Goal: Information Seeking & Learning: Find specific page/section

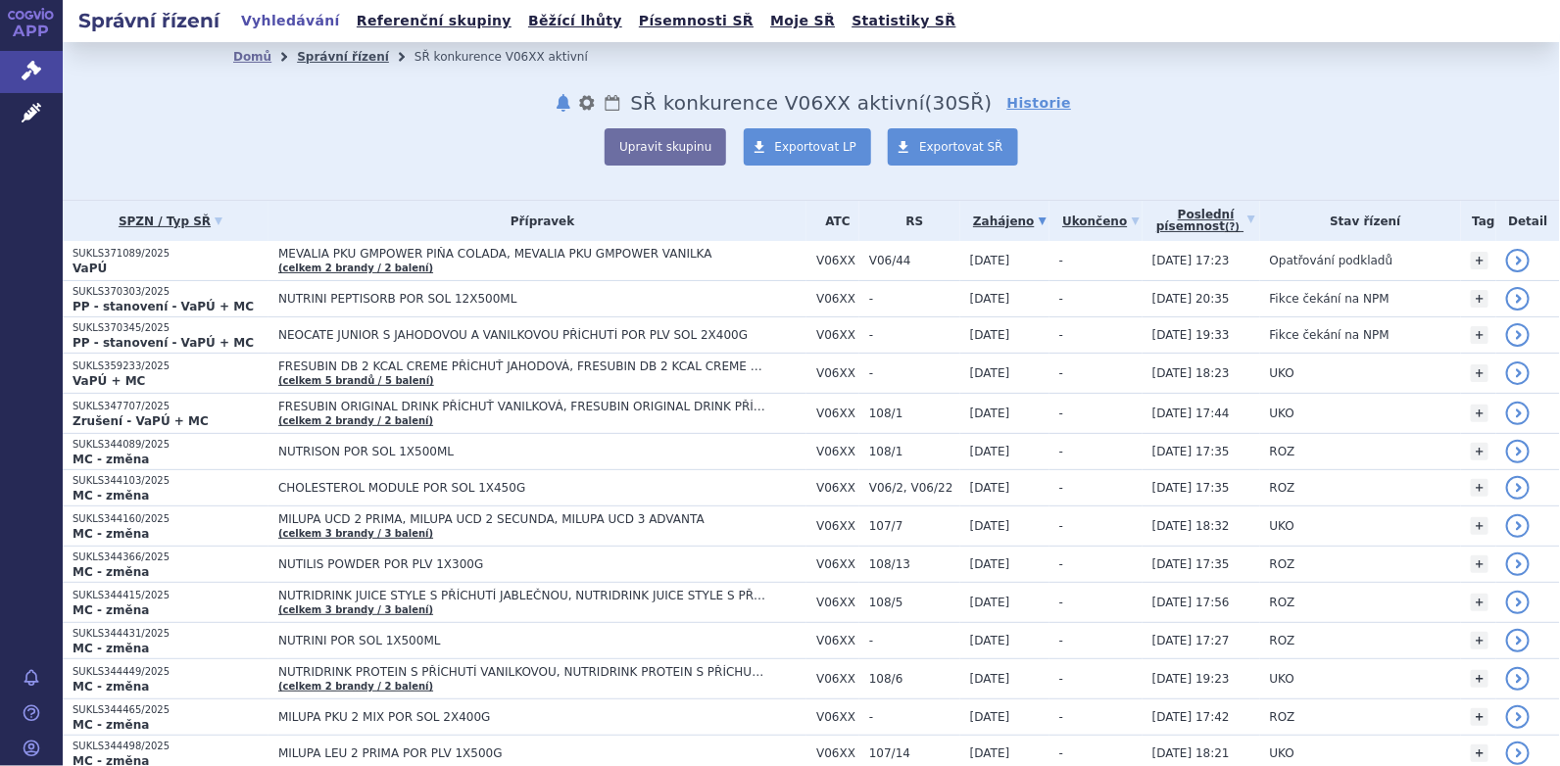
click at [336, 55] on link "Správní řízení" at bounding box center [343, 57] width 92 height 14
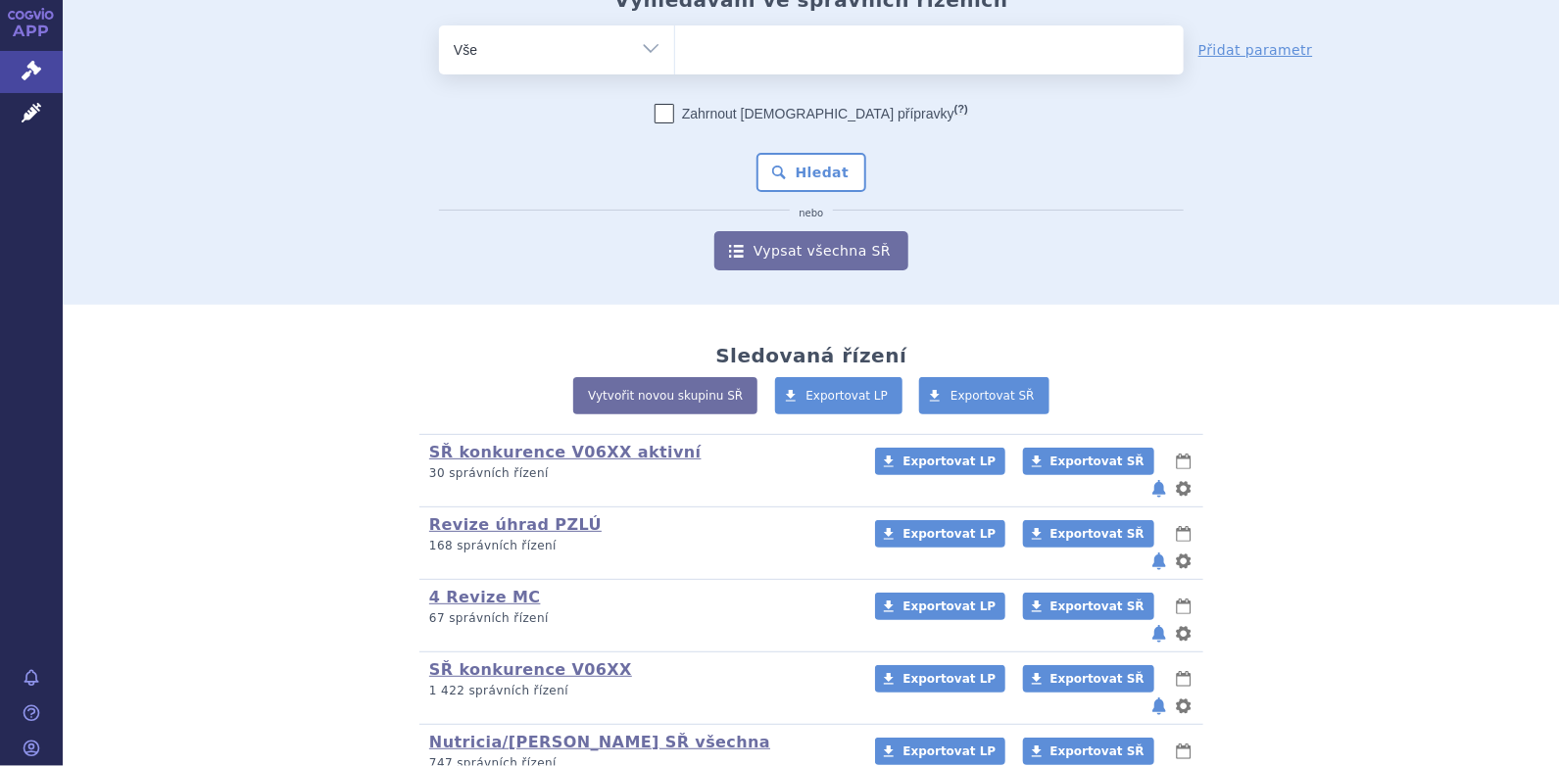
scroll to position [200, 0]
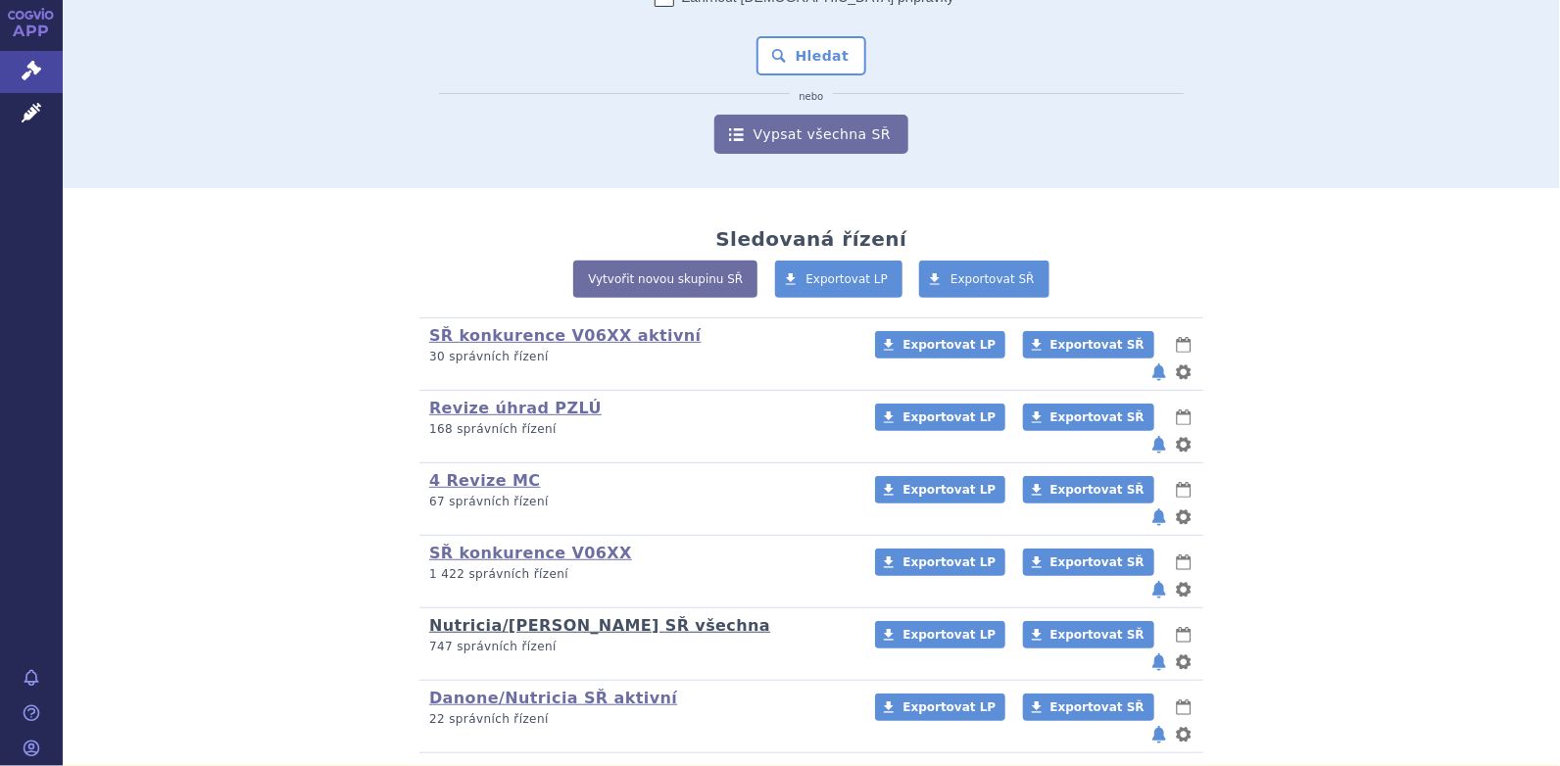
click at [518, 616] on link "Nutricia/Danone SŘ všechna" at bounding box center [599, 625] width 341 height 19
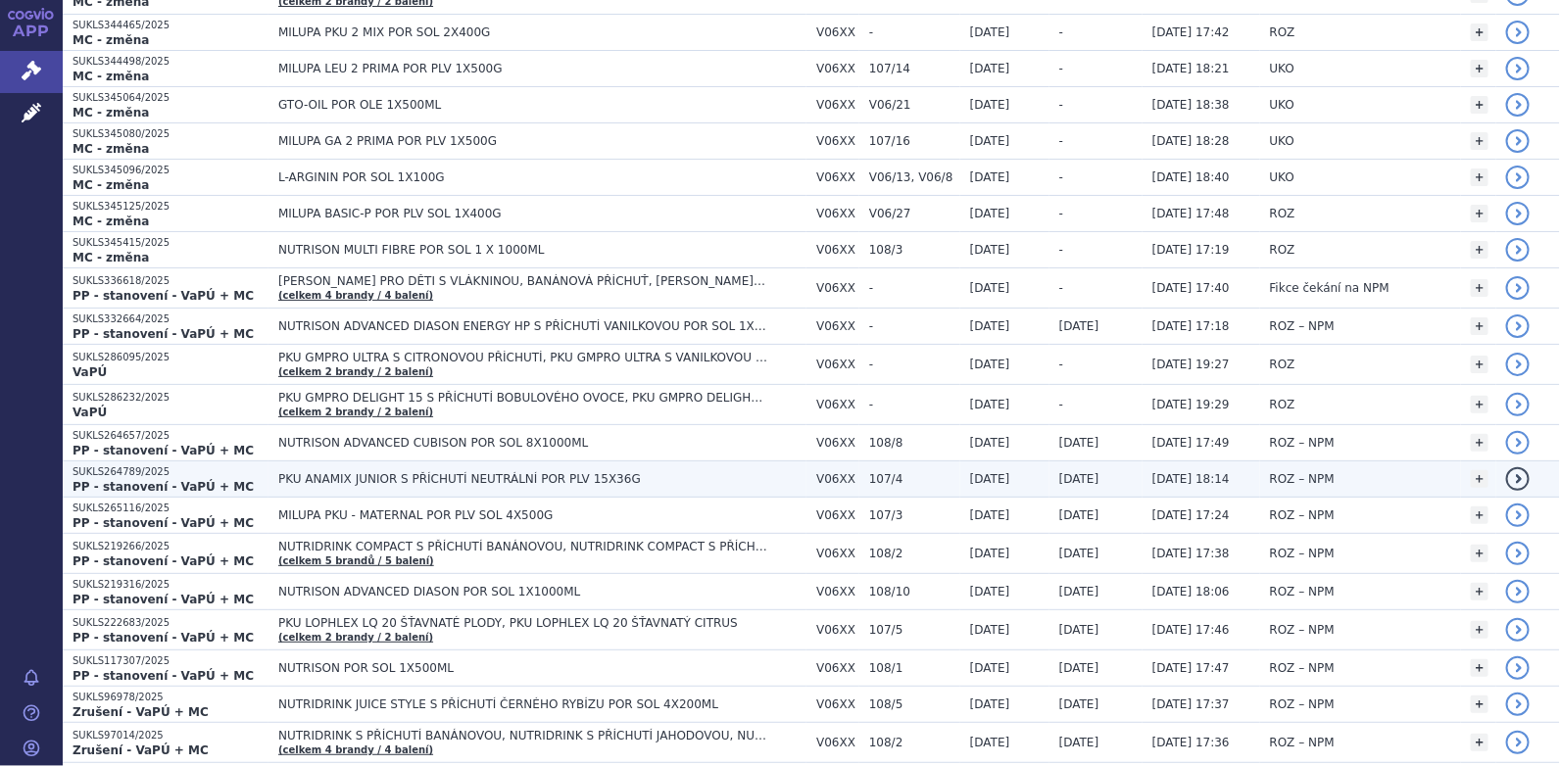
scroll to position [588, 0]
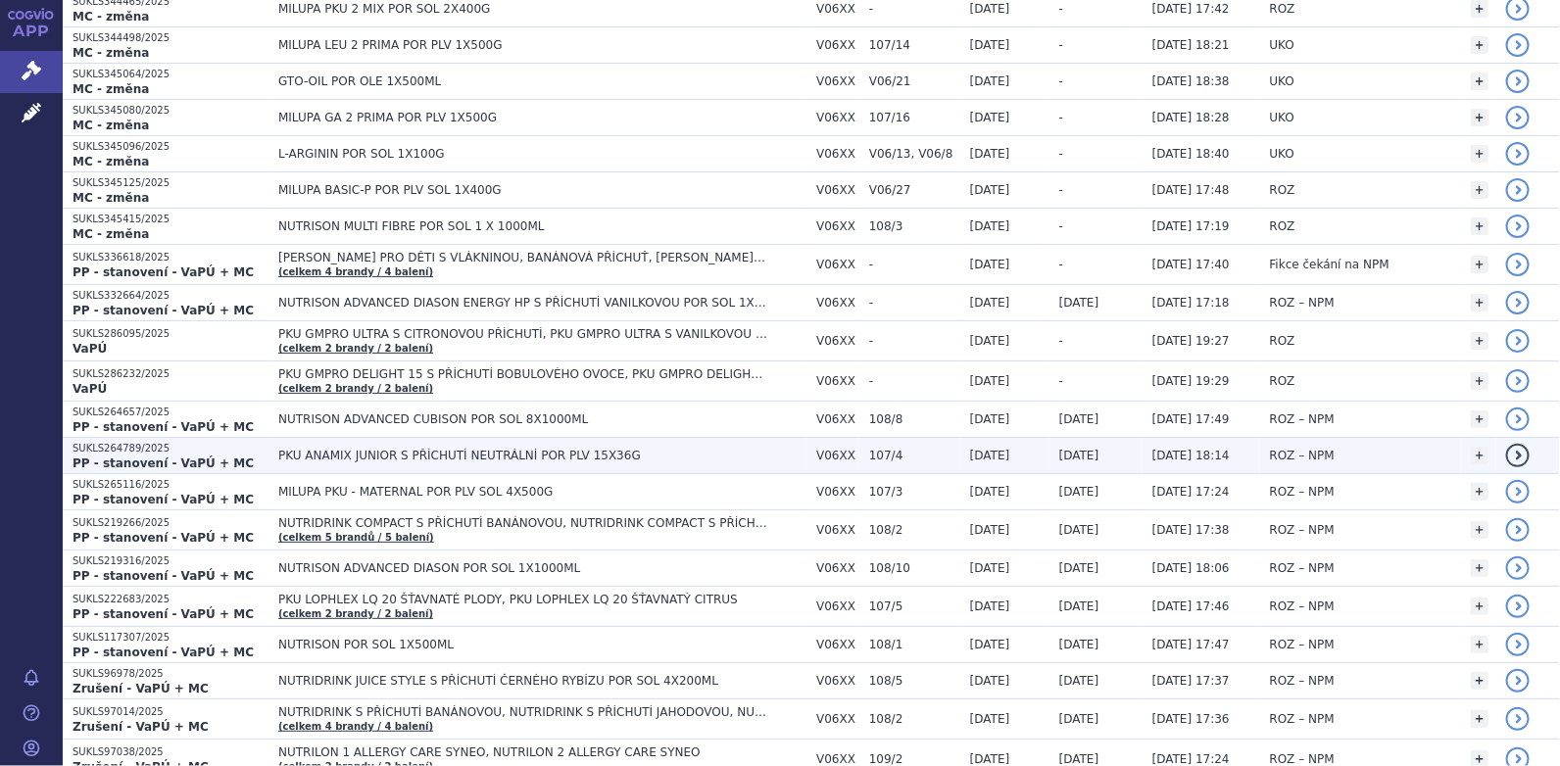
click at [513, 452] on span "PKU ANAMIX JUNIOR S PŘÍCHUTÍ NEUTRÁLNÍ POR PLV 15X36G" at bounding box center [523, 456] width 490 height 14
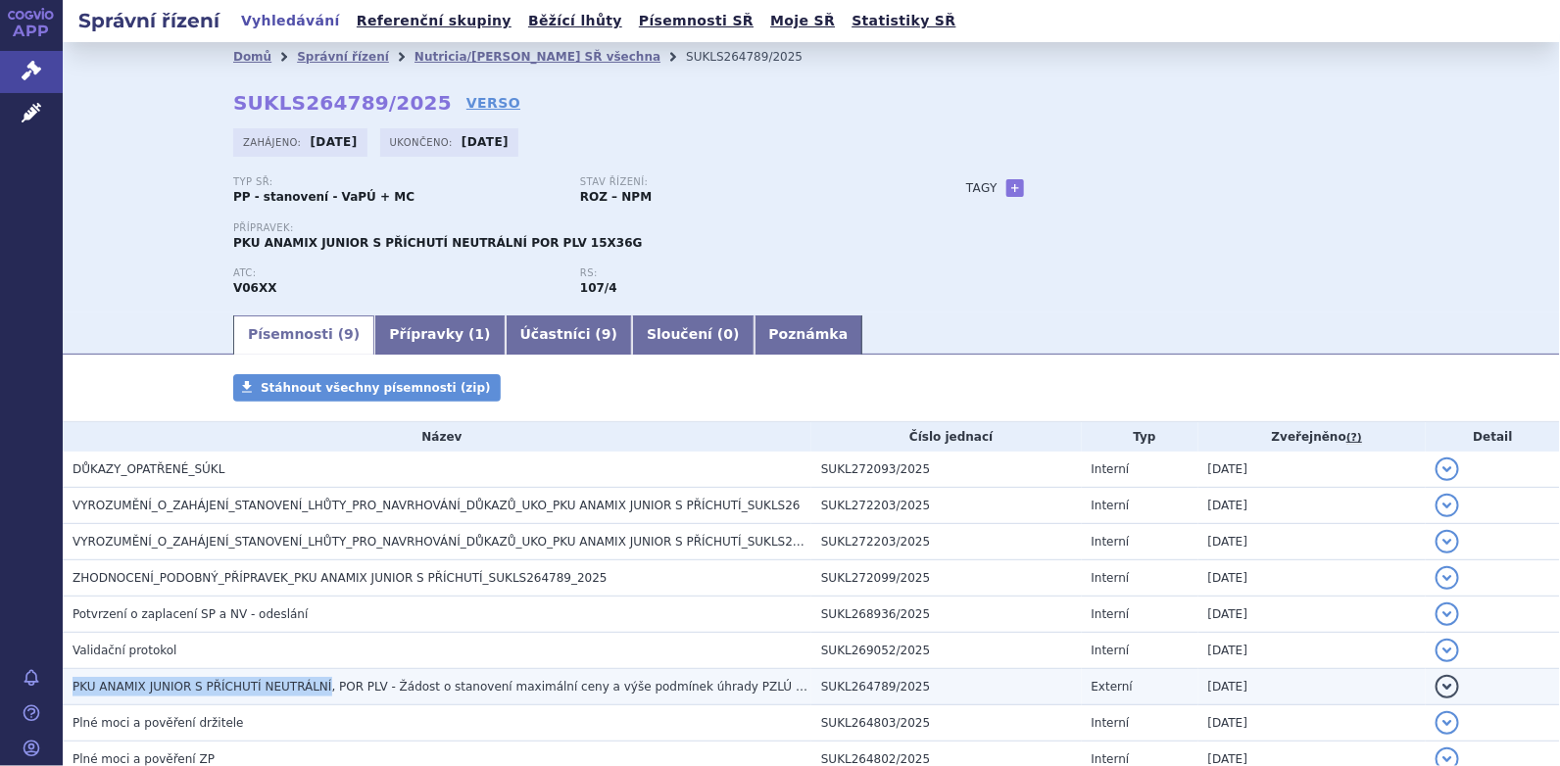
drag, startPoint x: 72, startPoint y: 687, endPoint x: 311, endPoint y: 702, distance: 239.6
click at [311, 702] on td "PKU ANAMIX JUNIOR S PŘÍCHUTÍ NEUTRÁLNÍ, POR PLV - Žádost o stanovení maximální …" at bounding box center [437, 687] width 749 height 36
